Goal: Check status: Check status

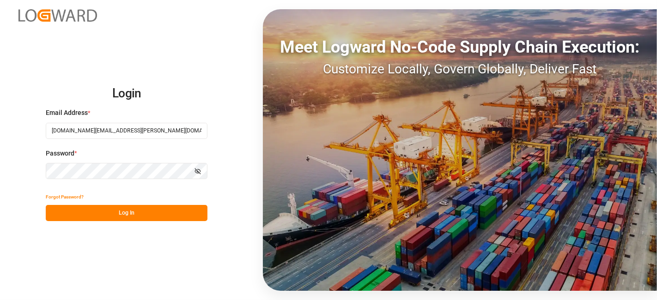
click at [139, 212] on button "Log In" at bounding box center [127, 213] width 162 height 16
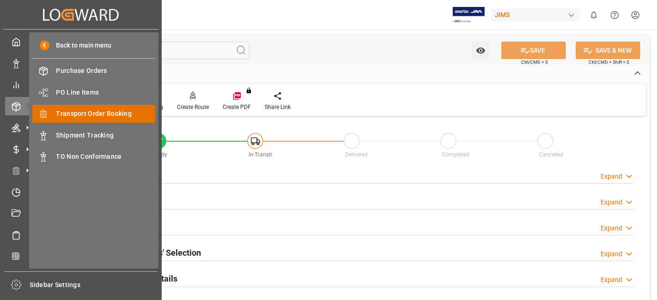
click at [110, 118] on div "Transport Order Booking Transport Order Booking" at bounding box center [93, 114] width 123 height 18
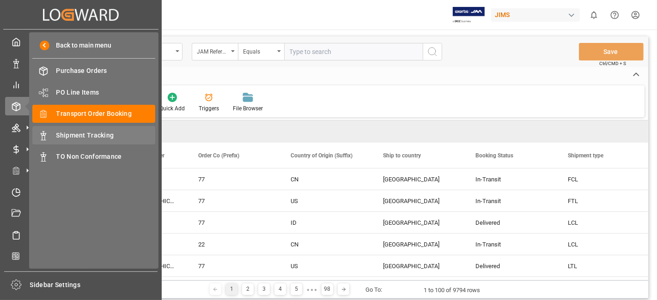
click at [91, 137] on span "Shipment Tracking" at bounding box center [105, 136] width 99 height 10
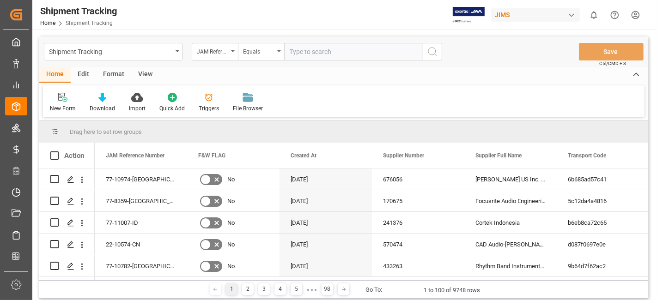
click at [295, 54] on input "text" at bounding box center [353, 52] width 139 height 18
paste input "77-10754-US"
type input "77-10754-US"
click at [438, 52] on button "search button" at bounding box center [431, 52] width 19 height 18
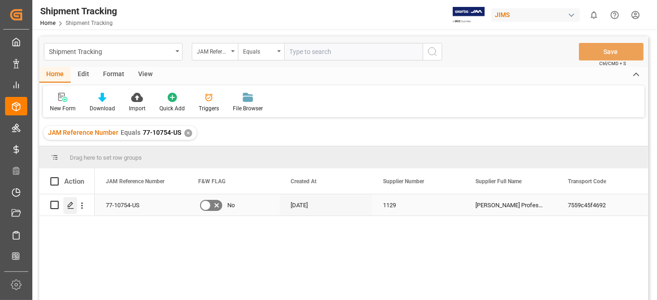
click at [67, 205] on icon "Press SPACE to select this row." at bounding box center [70, 205] width 7 height 7
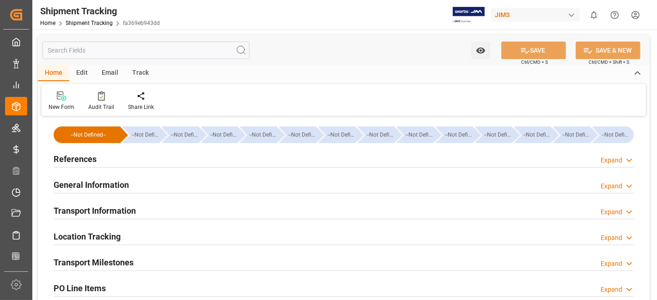
type input "[DATE] 00:00"
click at [115, 162] on div "References Expand" at bounding box center [344, 159] width 580 height 18
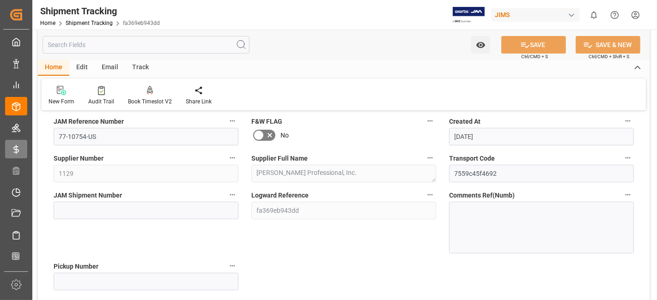
scroll to position [61, 0]
click at [109, 201] on input at bounding box center [146, 210] width 185 height 18
paste input "72968"
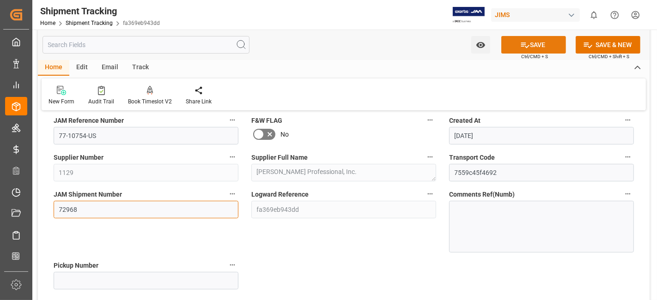
type input "72968"
click at [515, 43] on button "SAVE" at bounding box center [533, 45] width 65 height 18
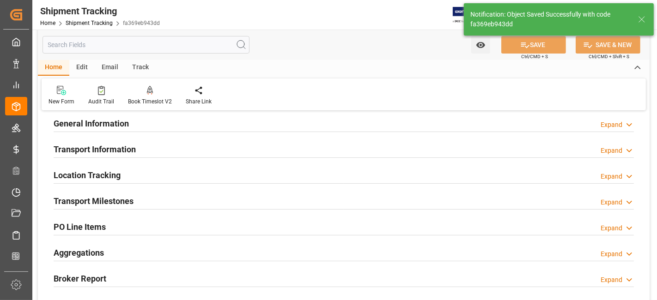
click at [116, 204] on h2 "Transport Milestones" at bounding box center [94, 201] width 80 height 12
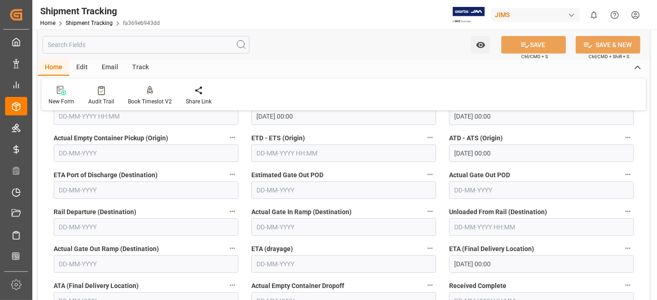
scroll to position [185, 0]
drag, startPoint x: 44, startPoint y: 163, endPoint x: 37, endPoint y: 168, distance: 8.1
click at [44, 163] on div "--Not Defined-- --Not Defined-- --Not Defined-- --Not Defined-- --Not Defined--…" at bounding box center [343, 205] width 611 height 543
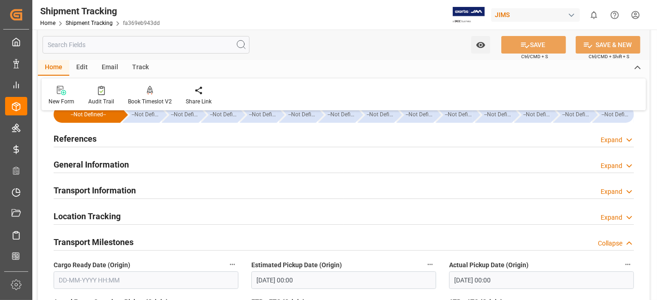
scroll to position [0, 0]
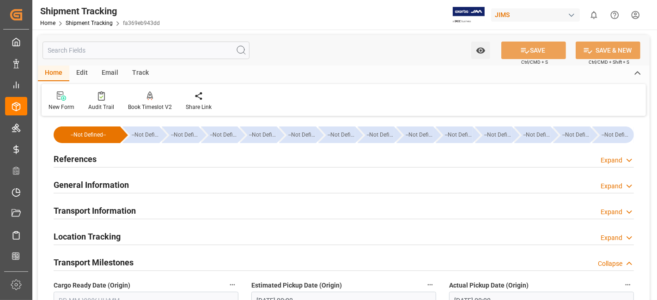
click at [77, 158] on h2 "References" at bounding box center [75, 159] width 43 height 12
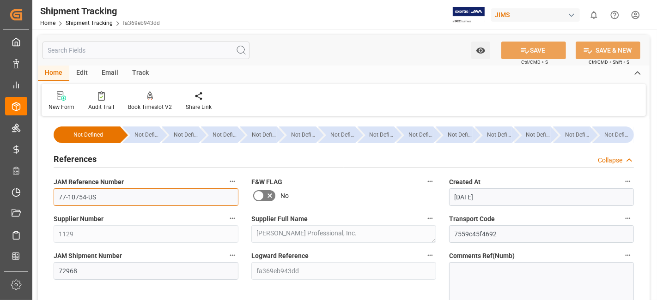
drag, startPoint x: 105, startPoint y: 197, endPoint x: 56, endPoint y: 198, distance: 49.0
click at [56, 198] on input "77-10754-US" at bounding box center [146, 197] width 185 height 18
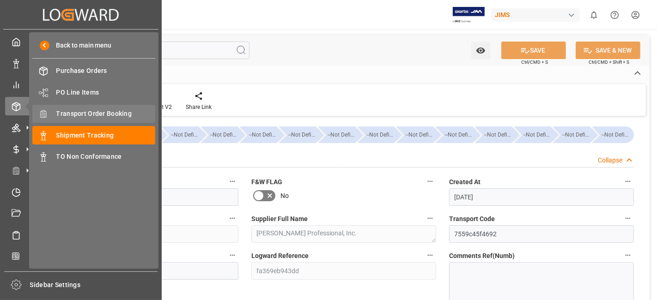
click at [90, 114] on span "Transport Order Booking" at bounding box center [105, 114] width 99 height 10
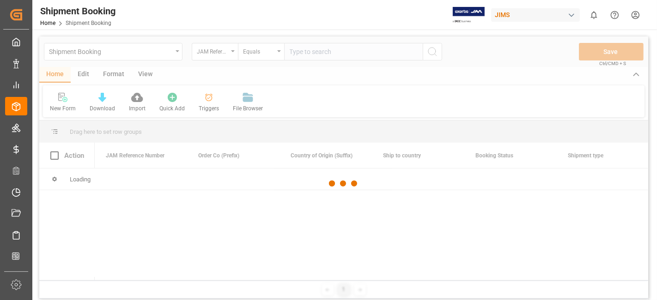
click at [306, 51] on div at bounding box center [343, 183] width 609 height 295
click at [305, 57] on div at bounding box center [343, 183] width 609 height 295
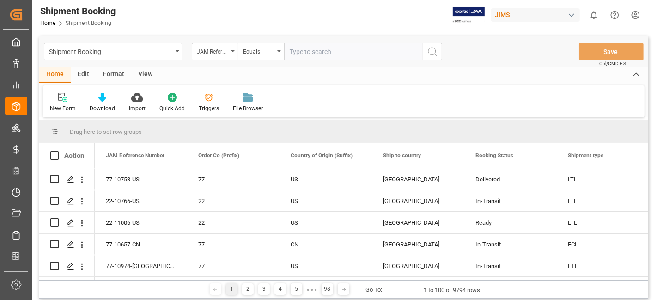
click at [300, 54] on input "text" at bounding box center [353, 52] width 139 height 18
paste input "77-10754-US"
type input "77-10754-US"
click at [433, 49] on icon "search button" at bounding box center [432, 51] width 11 height 11
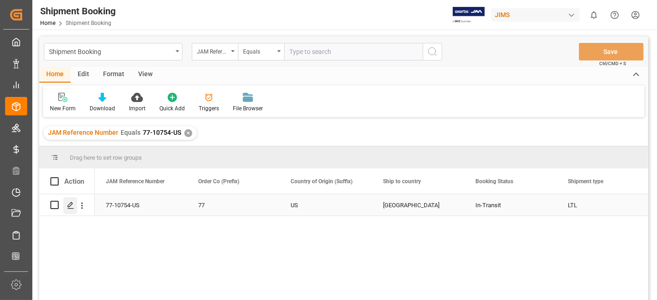
click at [74, 206] on icon "Press SPACE to select this row." at bounding box center [70, 205] width 7 height 7
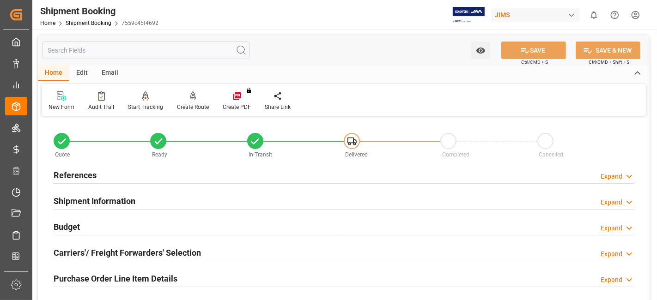
click at [90, 227] on div "Budget Expand" at bounding box center [344, 226] width 580 height 18
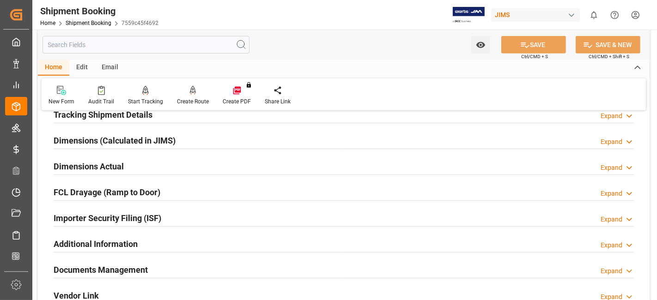
scroll to position [431, 0]
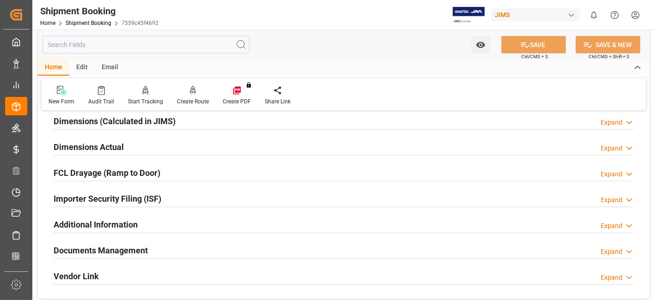
click at [91, 147] on h2 "Dimensions Actual" at bounding box center [89, 147] width 70 height 12
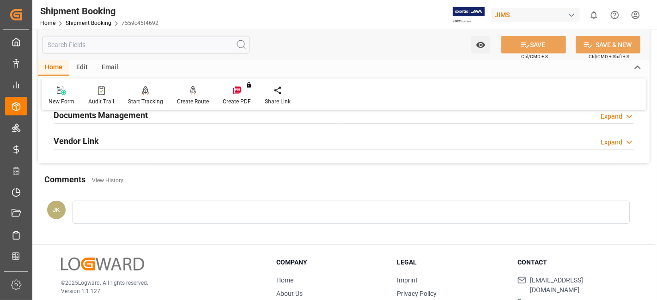
scroll to position [657, 0]
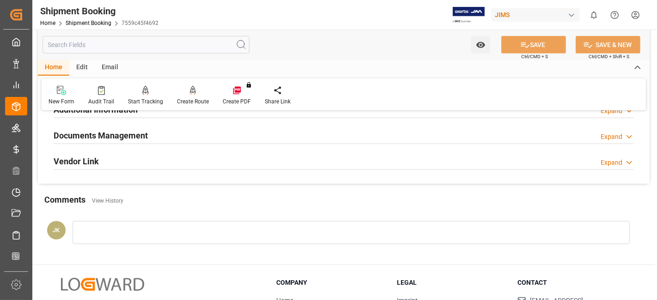
click at [93, 140] on div "Documents Management" at bounding box center [101, 135] width 94 height 18
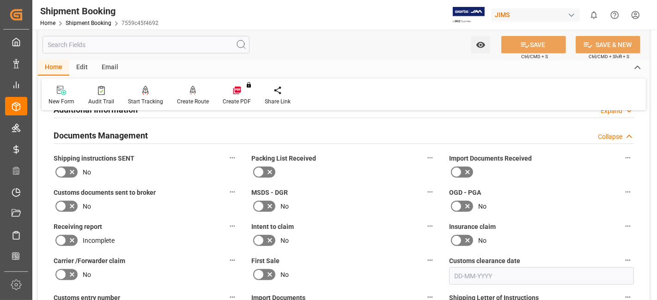
click at [74, 169] on icon at bounding box center [71, 172] width 11 height 11
click at [0, 0] on input "checkbox" at bounding box center [0, 0] width 0 height 0
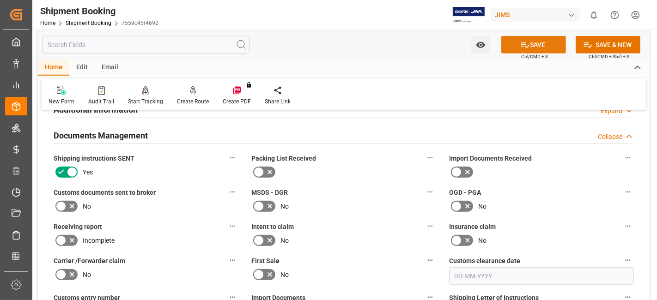
click at [515, 46] on button "SAVE" at bounding box center [533, 45] width 65 height 18
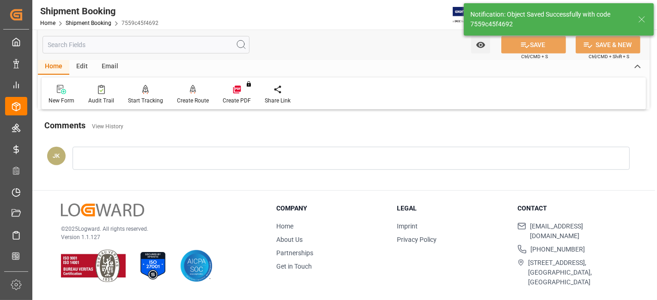
scroll to position [324, 0]
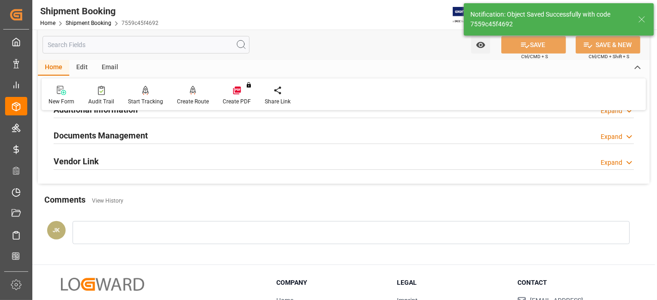
click at [217, 136] on div "Documents Management Expand" at bounding box center [344, 135] width 580 height 18
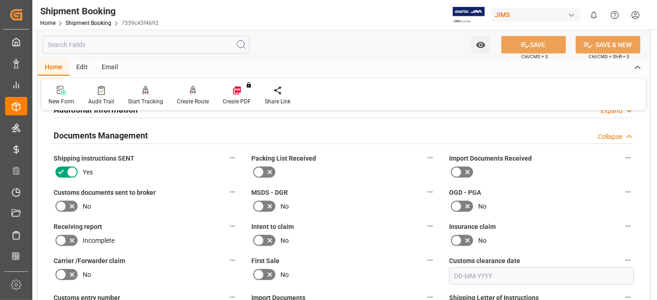
click at [360, 226] on label "Intent to claim" at bounding box center [343, 226] width 185 height 13
click at [424, 226] on button "Intent to claim" at bounding box center [430, 226] width 12 height 12
click at [360, 226] on div at bounding box center [328, 150] width 657 height 300
click at [360, 226] on label "Intent to claim" at bounding box center [343, 226] width 185 height 13
click at [424, 226] on button "Intent to claim" at bounding box center [430, 226] width 12 height 12
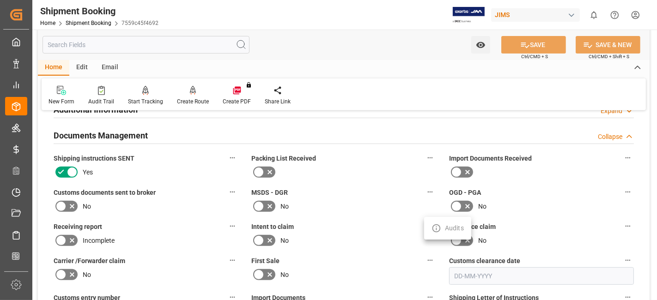
click at [360, 226] on div at bounding box center [328, 150] width 657 height 300
click at [360, 226] on label "Intent to claim" at bounding box center [343, 226] width 185 height 13
click at [424, 226] on button "Intent to claim" at bounding box center [430, 226] width 12 height 12
click at [360, 226] on div at bounding box center [328, 150] width 657 height 300
click at [360, 226] on body "Created by potrace 1.15, written by [PERSON_NAME] [DATE]-[DATE] Created by potr…" at bounding box center [328, 150] width 657 height 300
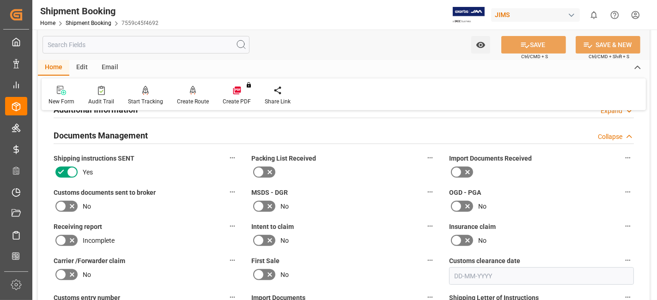
click at [546, 217] on div "Insurance claim No" at bounding box center [541, 234] width 198 height 34
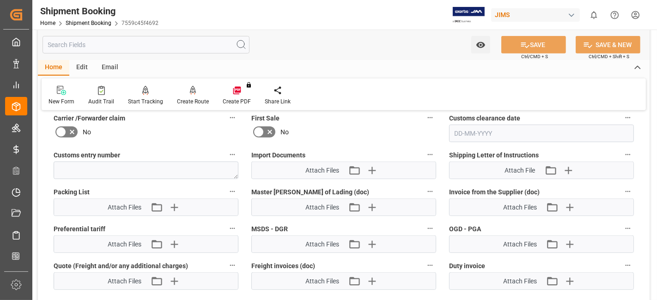
scroll to position [468, 0]
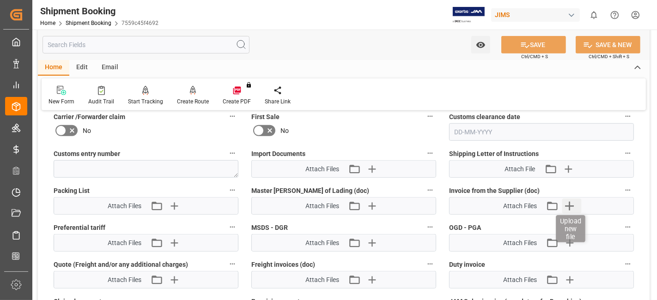
click at [567, 202] on icon "button" at bounding box center [569, 206] width 9 height 9
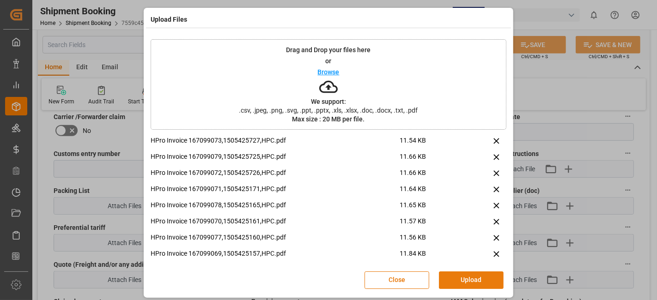
click at [472, 278] on button "Upload" at bounding box center [471, 280] width 65 height 18
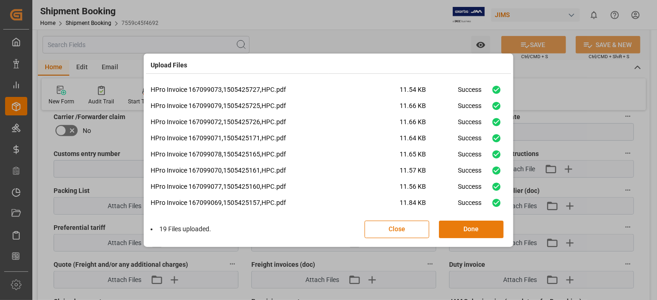
click at [460, 230] on button "Done" at bounding box center [471, 230] width 65 height 18
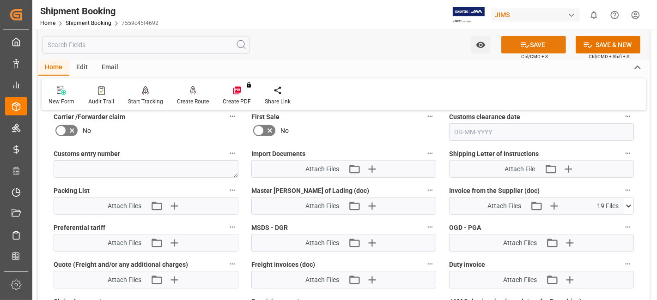
click at [520, 47] on icon at bounding box center [525, 45] width 10 height 10
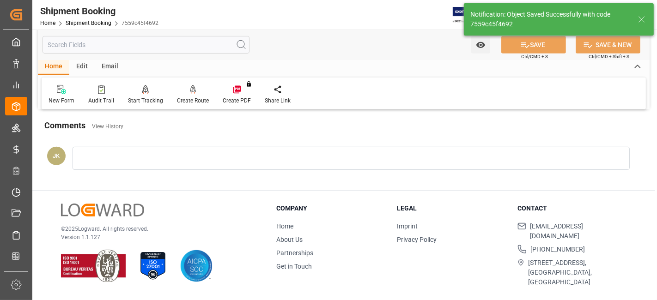
scroll to position [391, 0]
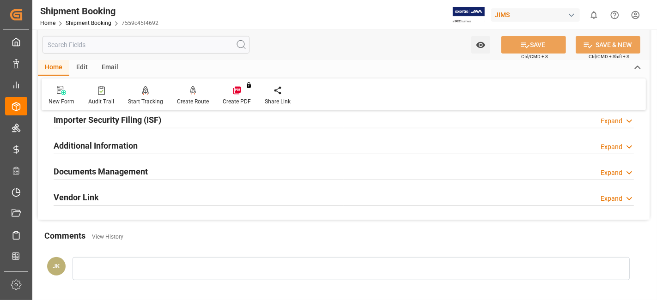
click at [113, 166] on h2 "Documents Management" at bounding box center [101, 171] width 94 height 12
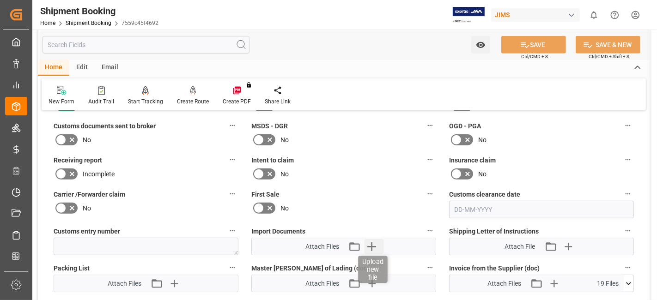
click at [372, 247] on icon "button" at bounding box center [371, 246] width 15 height 15
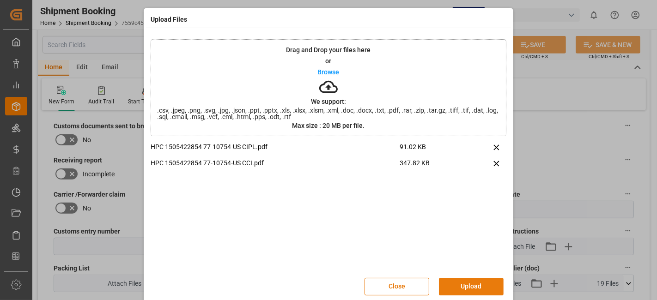
click at [464, 287] on button "Upload" at bounding box center [471, 287] width 65 height 18
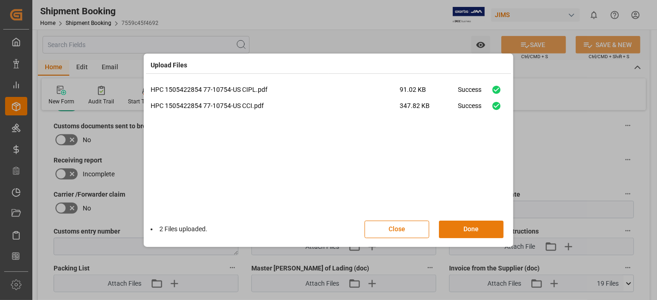
click at [485, 229] on button "Done" at bounding box center [471, 230] width 65 height 18
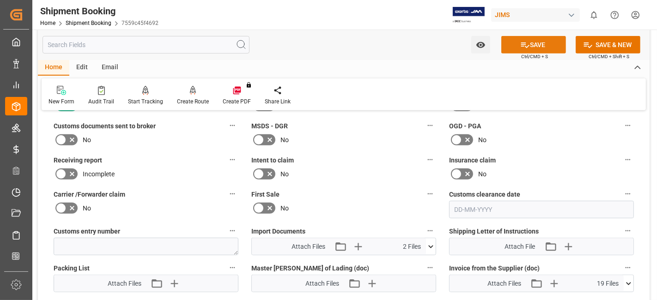
click at [521, 42] on icon at bounding box center [525, 45] width 8 height 6
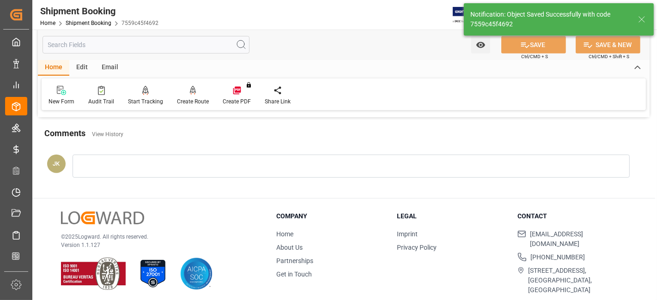
drag, startPoint x: 355, startPoint y: 234, endPoint x: 322, endPoint y: 250, distance: 36.5
click at [355, 234] on li "Home" at bounding box center [330, 234] width 109 height 10
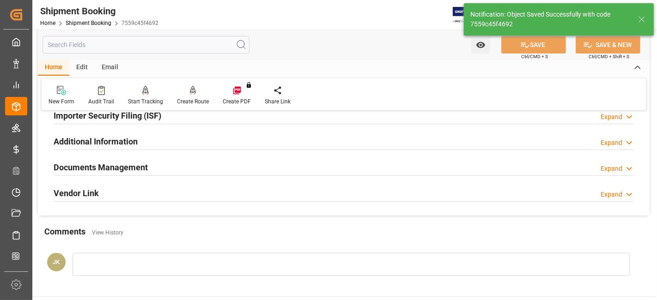
scroll to position [288, 0]
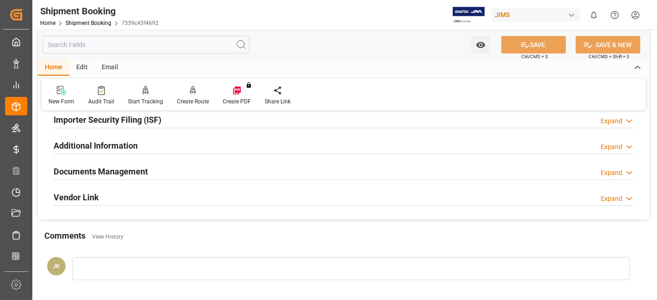
click at [209, 174] on div "Documents Management Expand" at bounding box center [344, 171] width 580 height 18
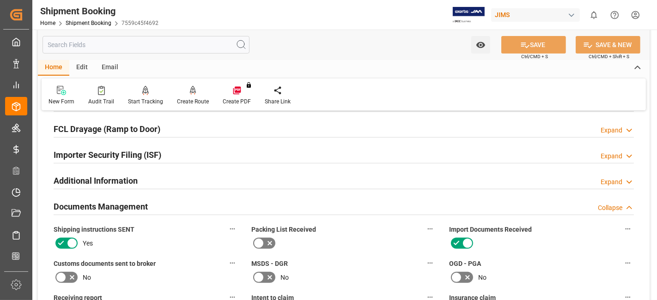
scroll to position [237, 0]
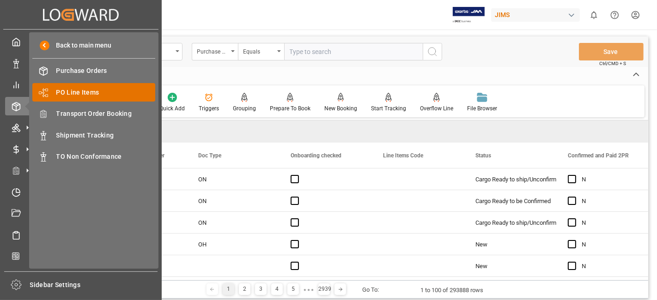
click at [95, 91] on span "PO Line Items" at bounding box center [105, 93] width 99 height 10
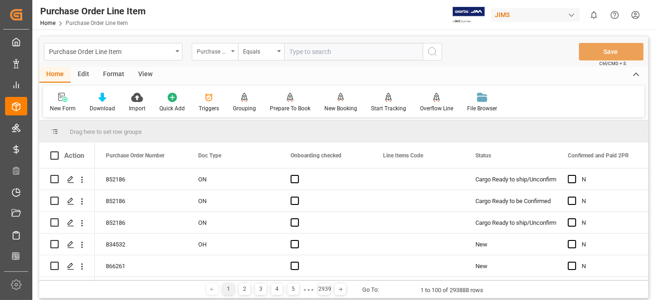
click at [223, 54] on div "Purchase Order Number" at bounding box center [212, 50] width 31 height 11
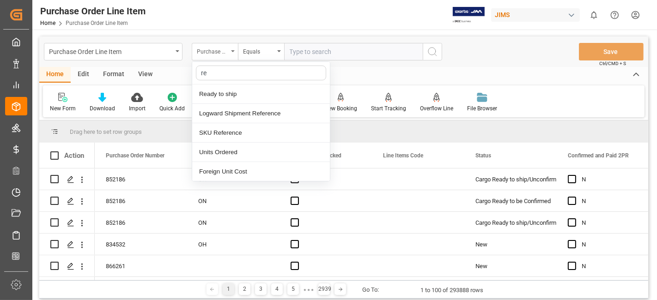
type input "ref"
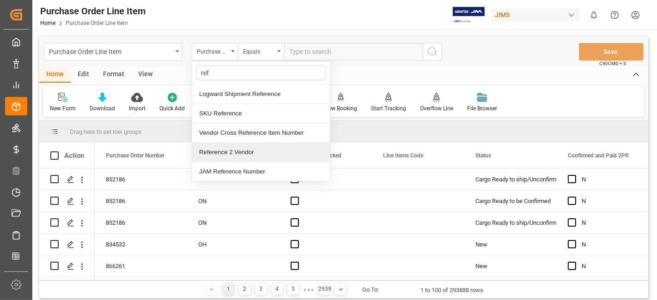
click at [219, 151] on div "Reference 2 Vendor" at bounding box center [261, 152] width 138 height 19
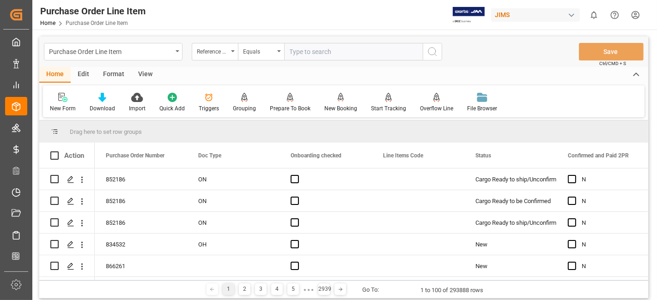
click at [312, 51] on input "text" at bounding box center [353, 52] width 139 height 18
paste input "77-10754-US"
type input "77-10754-US"
click at [428, 52] on icon "search button" at bounding box center [432, 51] width 11 height 11
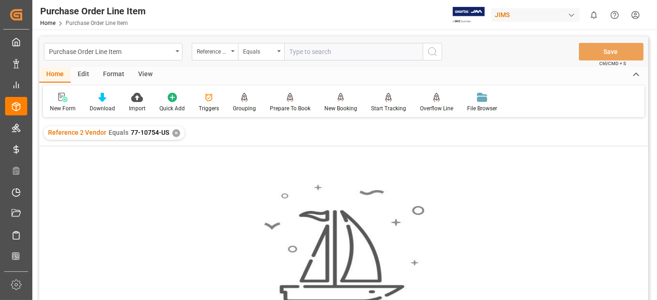
click at [172, 135] on div "✕" at bounding box center [176, 133] width 8 height 8
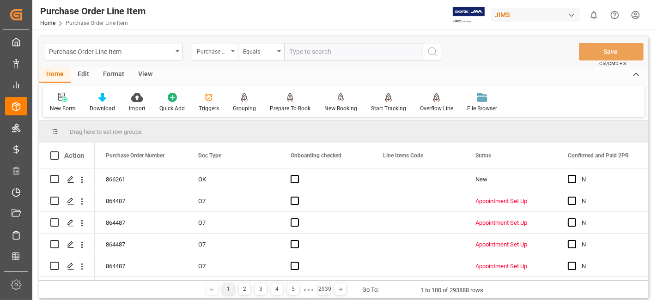
click at [231, 53] on div "Purchase Order Number" at bounding box center [215, 52] width 46 height 18
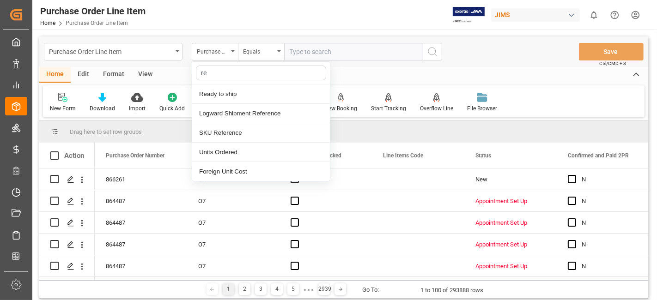
type input "ref"
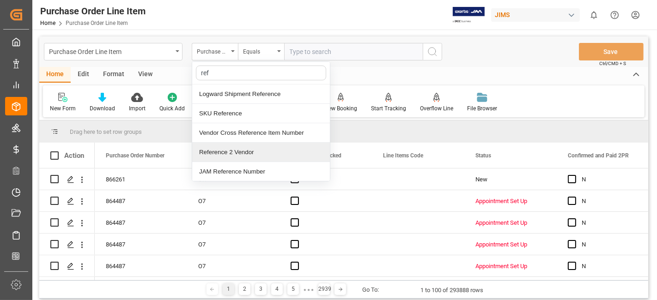
click at [229, 150] on div "Reference 2 Vendor" at bounding box center [261, 152] width 138 height 19
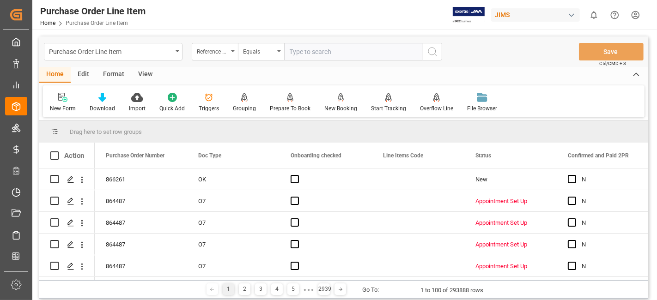
click at [291, 50] on input "text" at bounding box center [353, 52] width 139 height 18
paste input "77-10711-CN"
type input "77-10711-CN"
click at [432, 53] on icon "search button" at bounding box center [432, 51] width 11 height 11
